Goal: Task Accomplishment & Management: Manage account settings

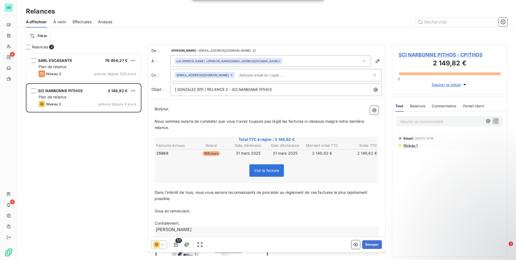
scroll to position [203, 111]
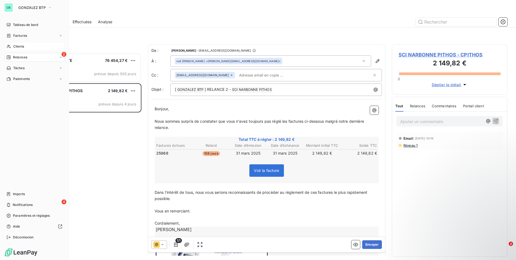
drag, startPoint x: 21, startPoint y: 45, endPoint x: 51, endPoint y: 44, distance: 29.7
click at [22, 45] on span "Clients" at bounding box center [18, 46] width 11 height 5
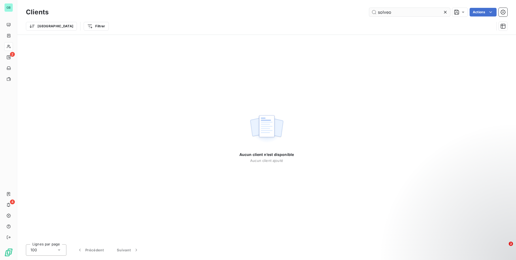
drag, startPoint x: 409, startPoint y: 13, endPoint x: 373, endPoint y: 13, distance: 36.2
click at [373, 13] on input "solveo" at bounding box center [409, 12] width 81 height 9
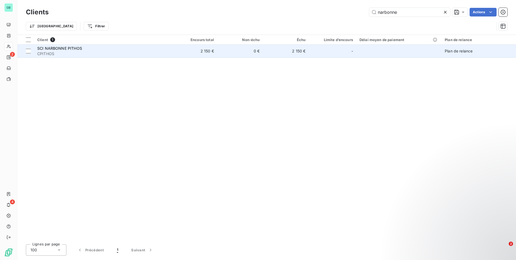
type input "narbonne"
click at [97, 48] on div "SCI NARBONNE PITHOS" at bounding box center [102, 48] width 131 height 5
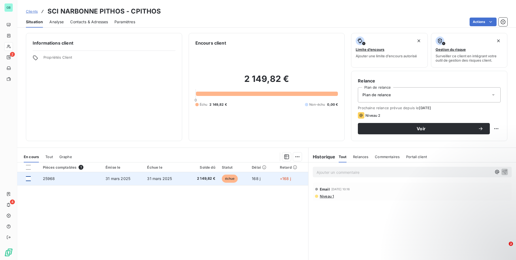
click at [28, 180] on div at bounding box center [28, 178] width 5 height 5
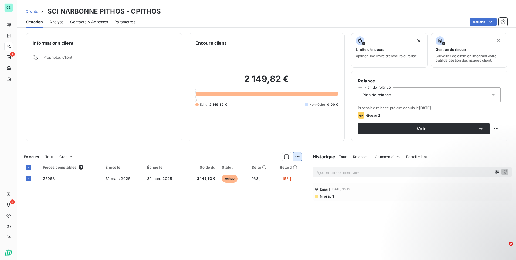
click at [295, 155] on html "GB 2 4 Clients SCI NARBONNE PITHOS - CPITHOS Situation Analyse Contacts & Adres…" at bounding box center [258, 130] width 516 height 260
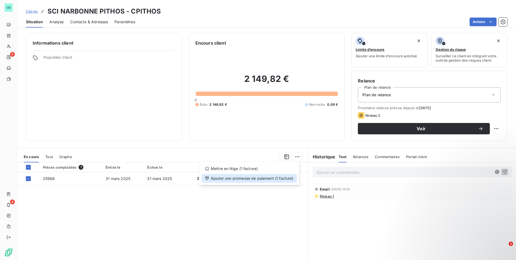
click at [274, 177] on div "Ajouter une promesse de paiement (1 facture)" at bounding box center [249, 178] width 95 height 9
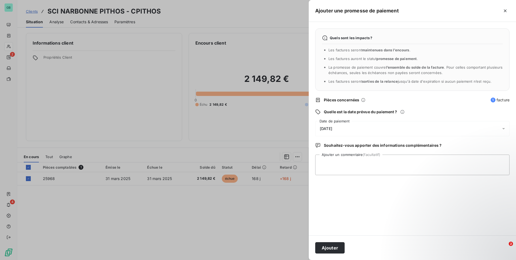
click at [443, 128] on div "[DATE]" at bounding box center [412, 128] width 194 height 15
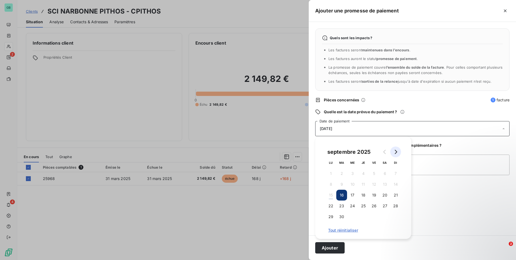
click at [394, 152] on icon "Go to next month" at bounding box center [395, 151] width 4 height 4
click at [382, 153] on button "Go to previous month" at bounding box center [384, 151] width 11 height 11
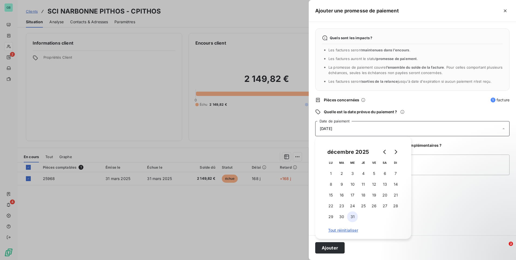
click at [349, 214] on button "31" at bounding box center [352, 216] width 11 height 11
click at [349, 216] on button "31" at bounding box center [352, 216] width 11 height 11
click at [352, 216] on button "31" at bounding box center [352, 216] width 11 height 11
click at [432, 170] on textarea "Ajouter un commentaire (facultatif)" at bounding box center [412, 164] width 194 height 21
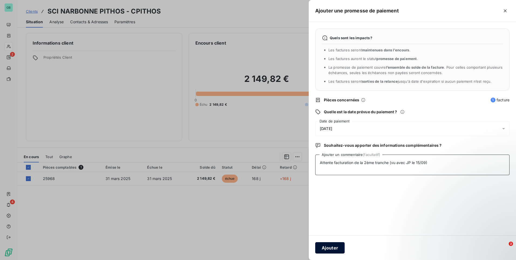
type textarea "Attente facturation de la 2ème tranche (vu avec JP le 15/09)"
click at [336, 246] on button "Ajouter" at bounding box center [329, 247] width 29 height 11
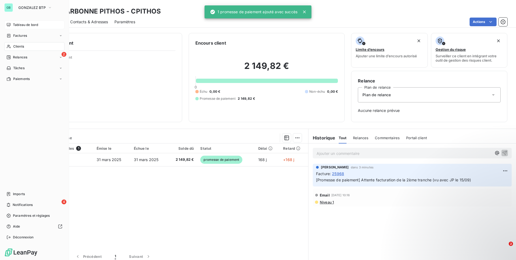
click at [23, 23] on span "Tableau de bord" at bounding box center [25, 24] width 25 height 5
